Goal: Task Accomplishment & Management: Use online tool/utility

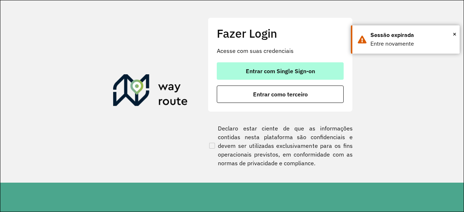
click at [256, 72] on span "Entrar com Single Sign-on" at bounding box center [280, 71] width 69 height 6
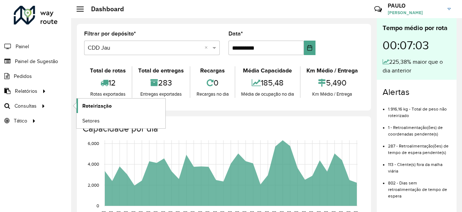
click at [85, 102] on span "Roteirização" at bounding box center [96, 106] width 29 height 8
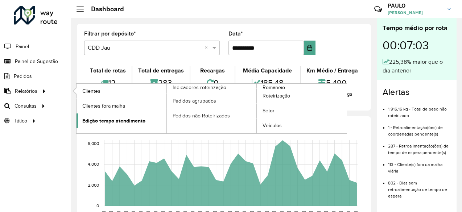
click at [115, 120] on span "Edição tempo atendimento" at bounding box center [113, 121] width 63 height 8
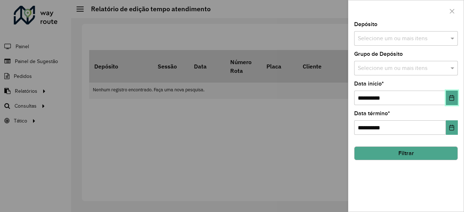
click at [452, 99] on icon "Choose Date" at bounding box center [452, 98] width 6 height 6
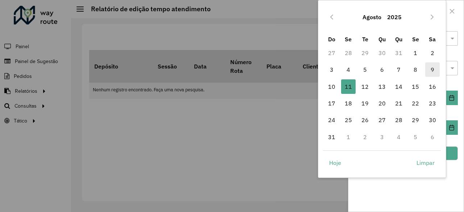
click at [429, 72] on span "9" at bounding box center [432, 69] width 15 height 15
type input "**********"
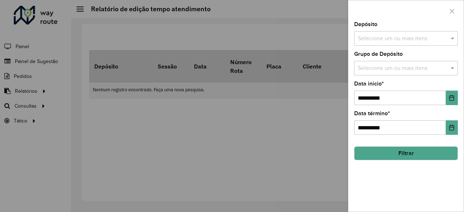
click at [405, 150] on button "Filtrar" at bounding box center [406, 154] width 104 height 14
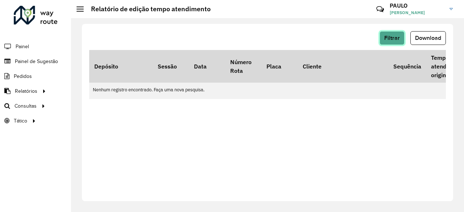
click at [394, 39] on span "Filtrar" at bounding box center [392, 38] width 16 height 6
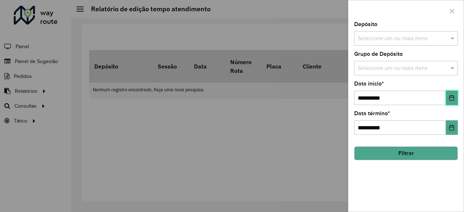
click at [451, 100] on icon "Choose Date" at bounding box center [452, 98] width 5 height 6
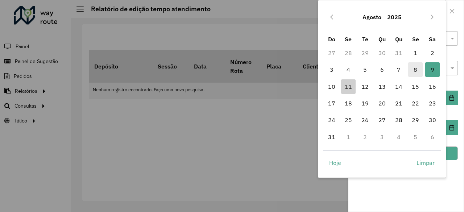
click at [414, 73] on span "8" at bounding box center [415, 69] width 15 height 15
type input "**********"
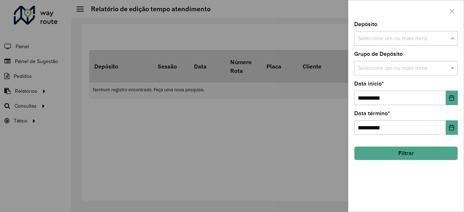
click at [405, 40] on input "text" at bounding box center [402, 38] width 93 height 9
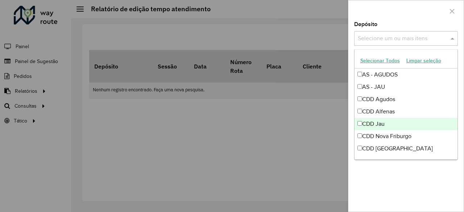
click at [379, 123] on div "CDD Jau" at bounding box center [406, 124] width 103 height 12
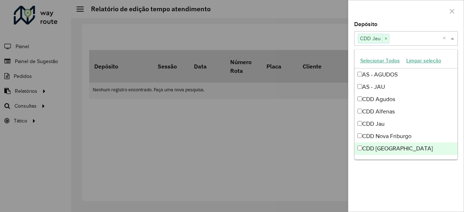
click at [388, 185] on div "**********" at bounding box center [406, 117] width 115 height 190
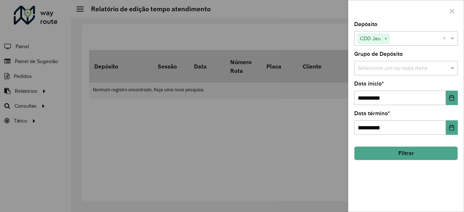
click at [408, 157] on button "Filtrar" at bounding box center [406, 154] width 104 height 14
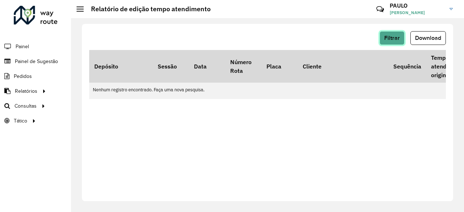
click at [393, 41] on span "Filtrar" at bounding box center [392, 38] width 16 height 6
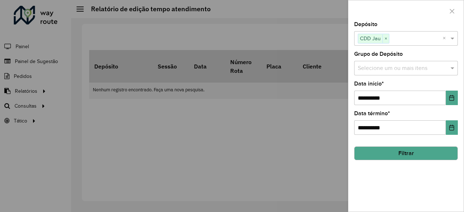
click at [406, 154] on button "Filtrar" at bounding box center [406, 154] width 104 height 14
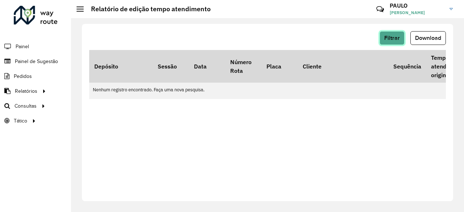
click at [395, 38] on span "Filtrar" at bounding box center [392, 38] width 16 height 6
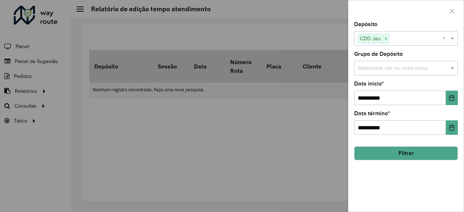
click at [312, 148] on div at bounding box center [232, 106] width 464 height 212
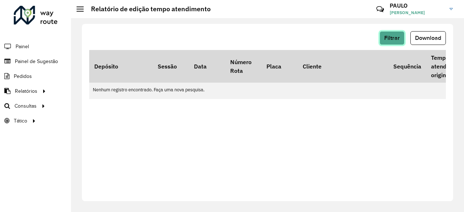
click at [390, 39] on span "Filtrar" at bounding box center [392, 38] width 16 height 6
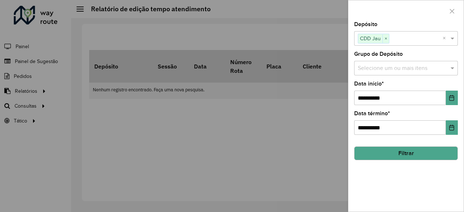
click at [404, 39] on input "text" at bounding box center [416, 38] width 53 height 9
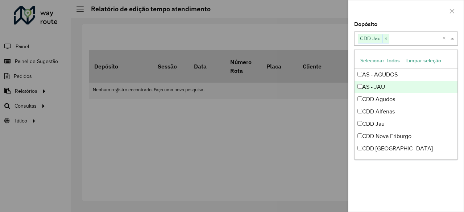
click at [285, 183] on div at bounding box center [232, 106] width 464 height 212
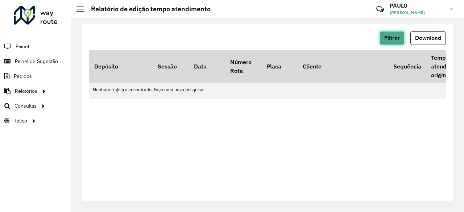
click at [391, 39] on span "Filtrar" at bounding box center [392, 38] width 16 height 6
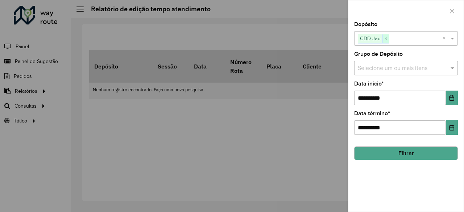
click at [386, 37] on span "×" at bounding box center [386, 38] width 7 height 9
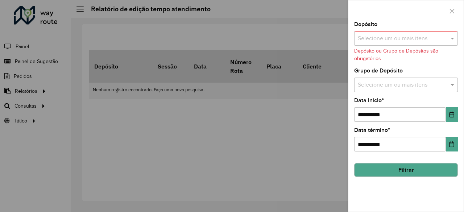
click at [386, 37] on input "text" at bounding box center [402, 38] width 93 height 9
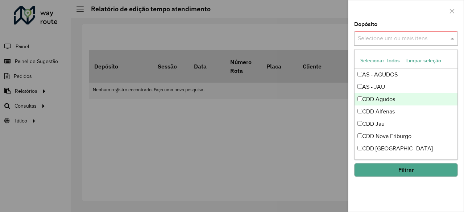
click at [388, 95] on div "CDD Agudos" at bounding box center [406, 99] width 103 height 12
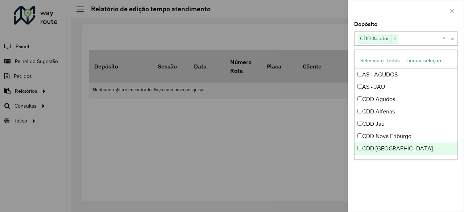
click at [387, 184] on div "**********" at bounding box center [406, 117] width 115 height 190
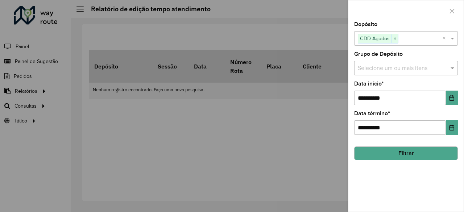
click at [415, 151] on button "Filtrar" at bounding box center [406, 154] width 104 height 14
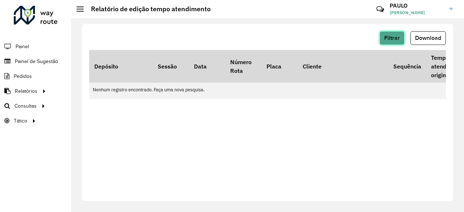
click at [393, 41] on button "Filtrar" at bounding box center [392, 38] width 25 height 14
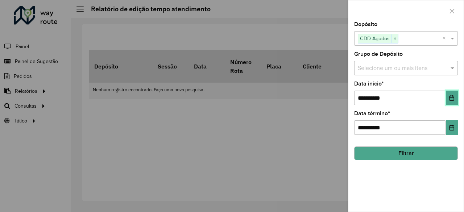
click at [447, 98] on button "Choose Date" at bounding box center [452, 98] width 12 height 15
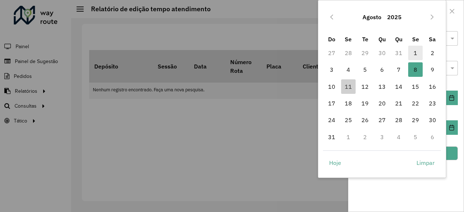
click at [418, 53] on span "1" at bounding box center [415, 53] width 15 height 15
type input "**********"
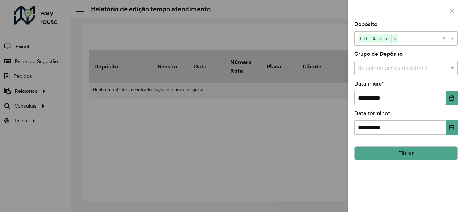
click at [407, 152] on button "Filtrar" at bounding box center [406, 154] width 104 height 14
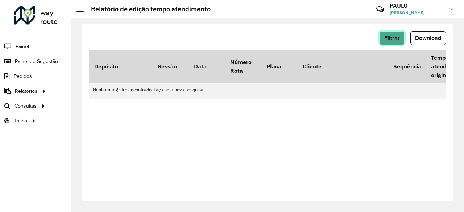
click at [399, 36] on span "Filtrar" at bounding box center [392, 38] width 16 height 6
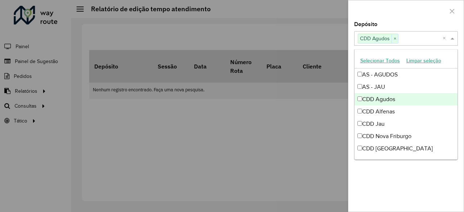
click at [417, 35] on input "text" at bounding box center [421, 38] width 44 height 9
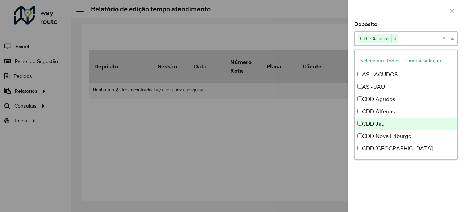
click at [384, 122] on div "CDD Jau" at bounding box center [406, 124] width 103 height 12
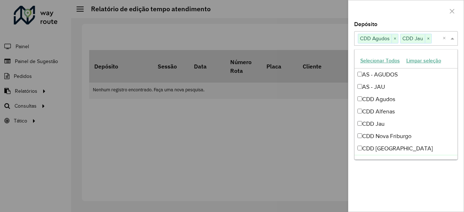
click at [385, 181] on div "**********" at bounding box center [406, 117] width 115 height 190
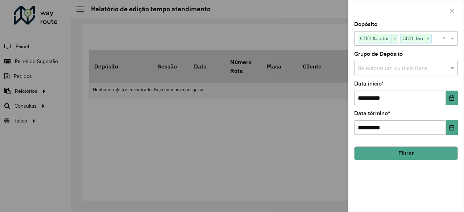
click at [409, 150] on button "Filtrar" at bounding box center [406, 154] width 104 height 14
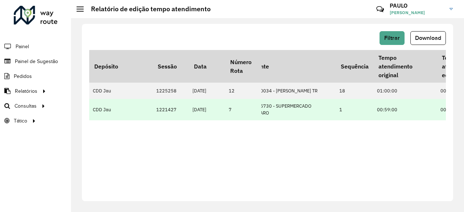
scroll to position [0, 75]
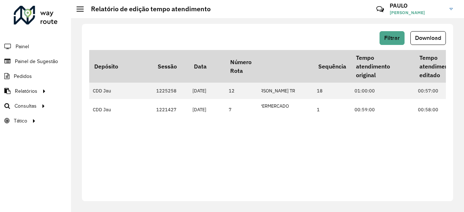
click at [352, 149] on div "Filtrar Download Depósito Sessão Data Número Rota Placa Cliente Sequência Tempo…" at bounding box center [267, 112] width 371 height 177
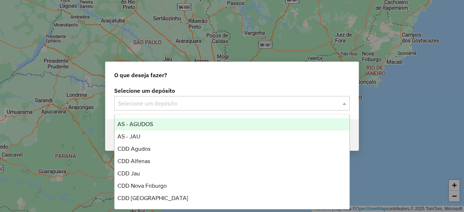
click at [199, 106] on input "text" at bounding box center [225, 103] width 214 height 9
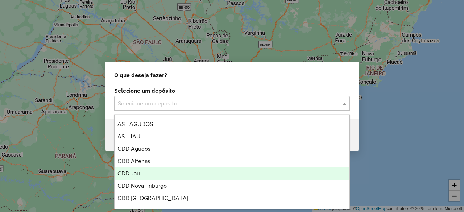
click at [158, 168] on div "CDD Jau" at bounding box center [232, 174] width 235 height 12
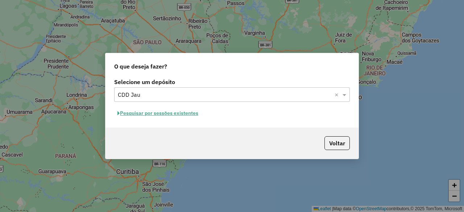
click at [187, 114] on button "Pesquisar por sessões existentes" at bounding box center [157, 113] width 87 height 11
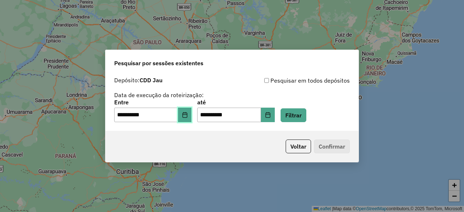
click at [187, 119] on button "Choose Date" at bounding box center [185, 115] width 14 height 15
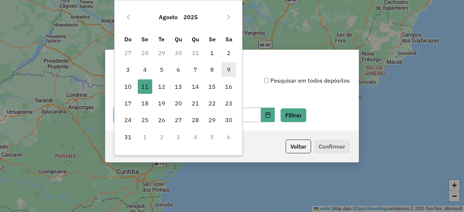
click at [228, 69] on span "9" at bounding box center [229, 69] width 15 height 15
type input "**********"
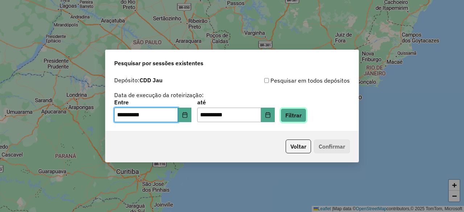
click at [302, 111] on button "Filtrar" at bounding box center [294, 115] width 26 height 14
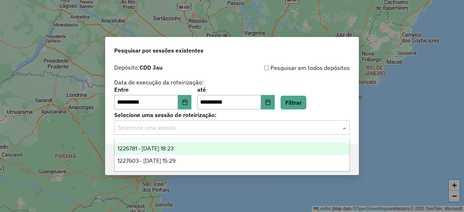
click at [265, 128] on input "text" at bounding box center [225, 128] width 214 height 9
click at [220, 151] on div "1226781 - 09/08/2025 18:23" at bounding box center [232, 149] width 235 height 12
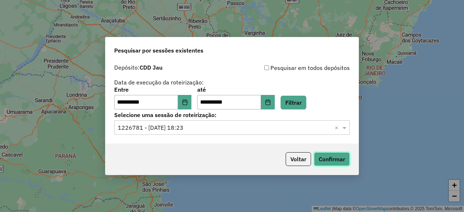
click at [318, 158] on button "Confirmar" at bounding box center [332, 159] width 36 height 14
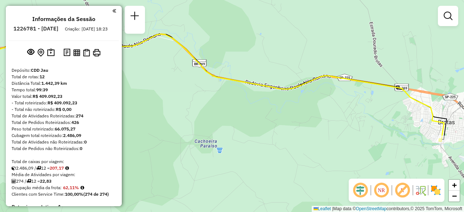
select select "**********"
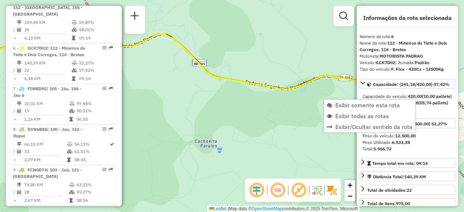
scroll to position [478, 0]
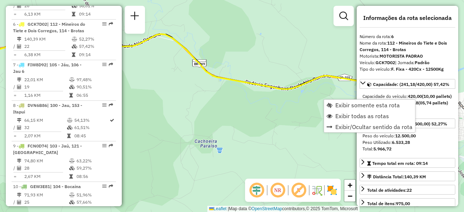
drag, startPoint x: 414, startPoint y: 99, endPoint x: 236, endPoint y: 136, distance: 182.2
click at [236, 136] on div "Janela de atendimento Grade de atendimento Capacidade Transportadoras Veículos …" at bounding box center [232, 106] width 464 height 212
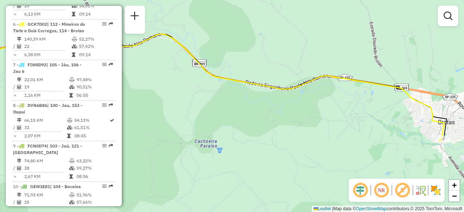
select select "**********"
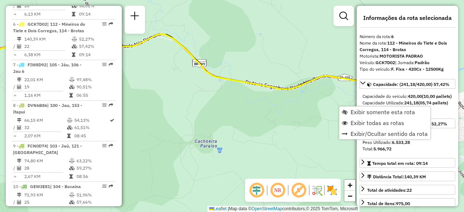
drag, startPoint x: 429, startPoint y: 106, endPoint x: 271, endPoint y: 113, distance: 158.6
click at [271, 113] on div "Janela de atendimento Grade de atendimento Capacidade Transportadoras Veículos …" at bounding box center [232, 106] width 464 height 212
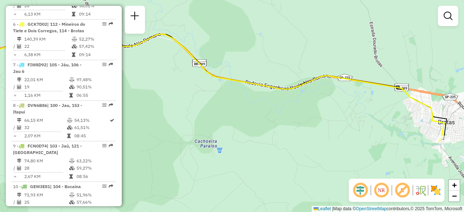
click at [429, 106] on icon at bounding box center [199, 87] width 491 height 107
select select "**********"
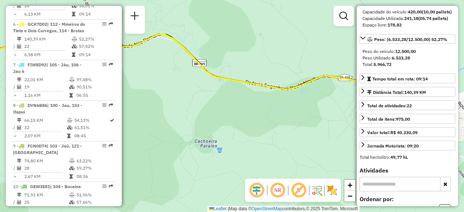
scroll to position [110, 0]
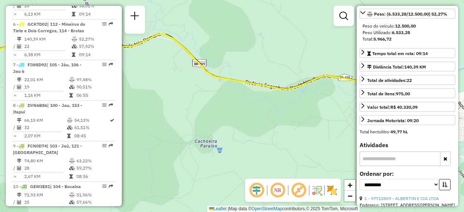
click at [317, 126] on div "Janela de atendimento Grade de atendimento Capacidade Transportadoras Veículos …" at bounding box center [232, 106] width 464 height 212
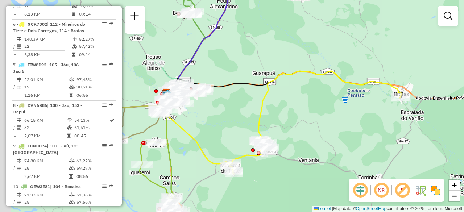
drag, startPoint x: 293, startPoint y: 125, endPoint x: 348, endPoint y: 89, distance: 65.6
click at [348, 89] on div "Janela de atendimento Grade de atendimento Capacidade Transportadoras Veículos …" at bounding box center [232, 106] width 464 height 212
